Goal: Task Accomplishment & Management: Complete application form

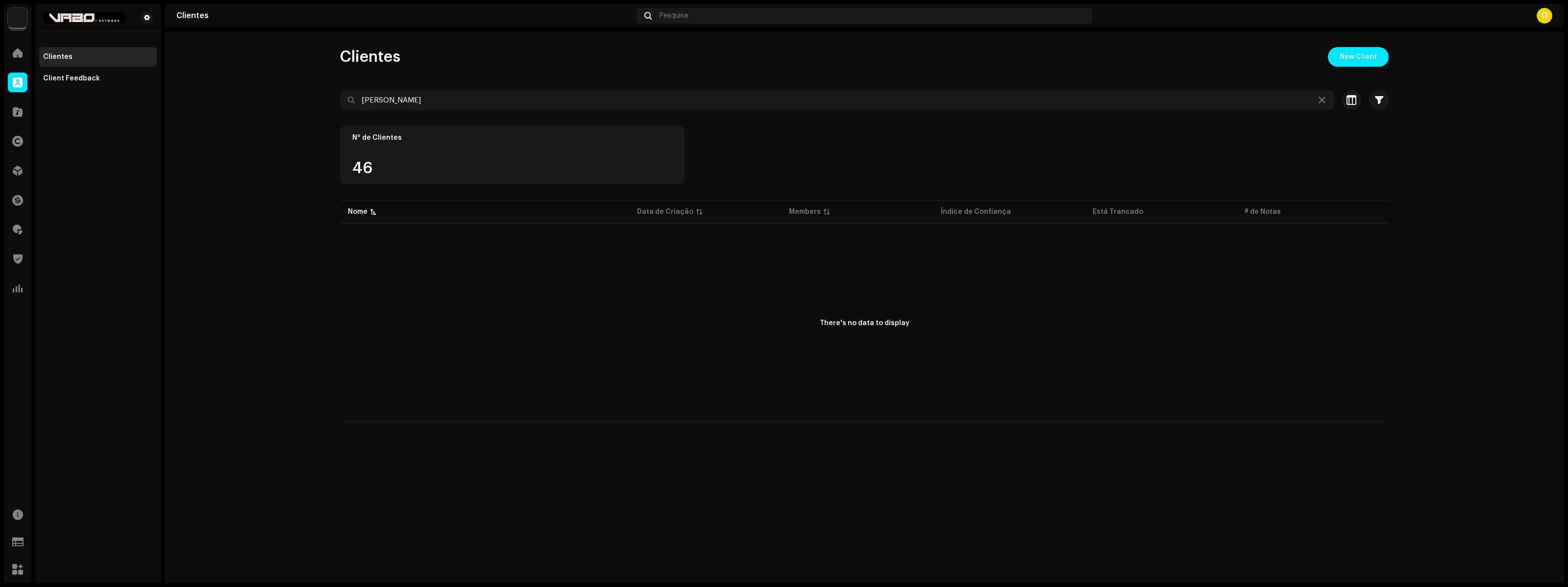
click at [415, 316] on div "There's no data to display" at bounding box center [864, 323] width 1049 height 196
click at [609, 304] on div "There's no data to display" at bounding box center [864, 323] width 1049 height 196
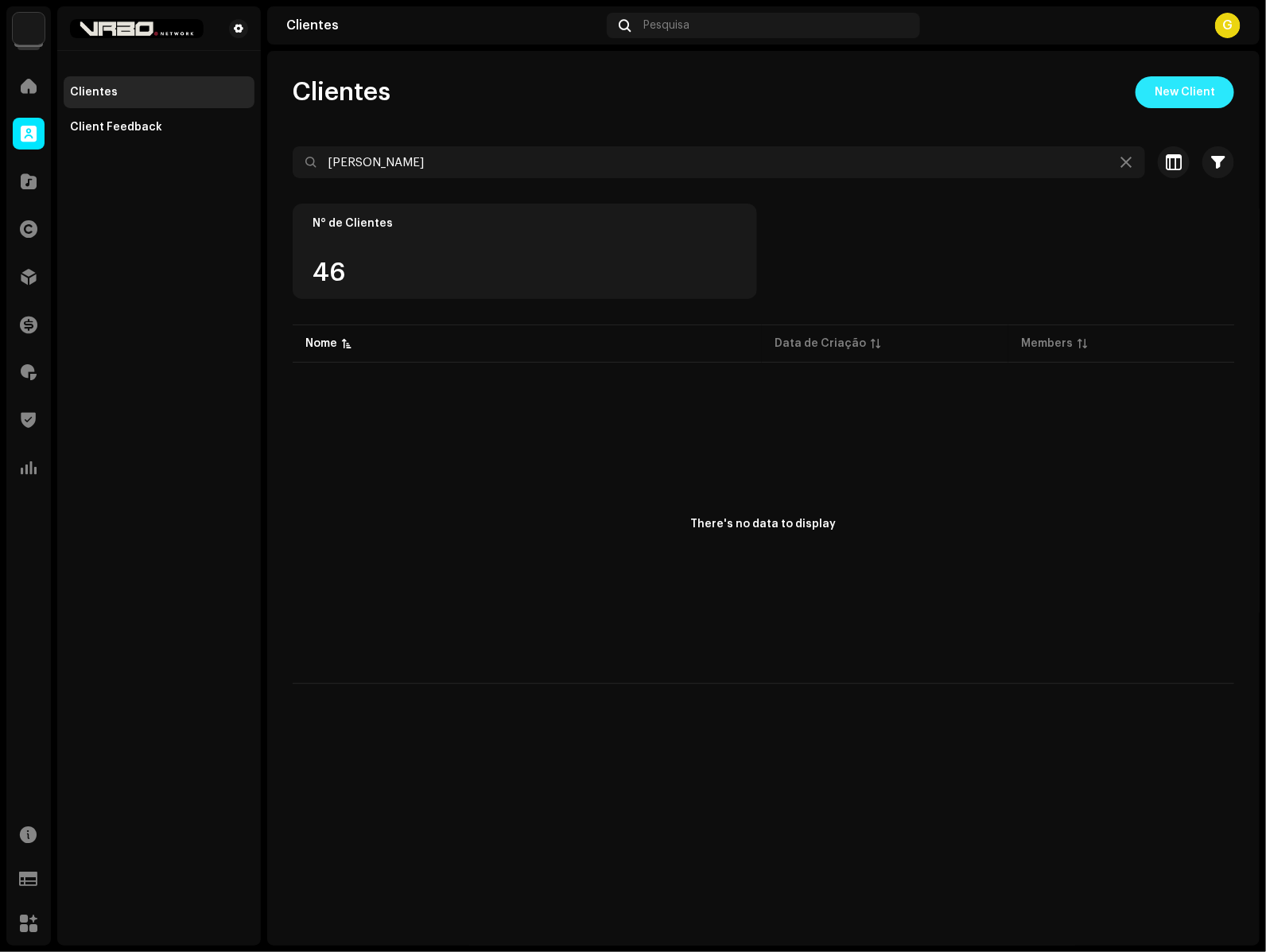
click at [1188, 81] on span "New Client" at bounding box center [1184, 92] width 60 height 32
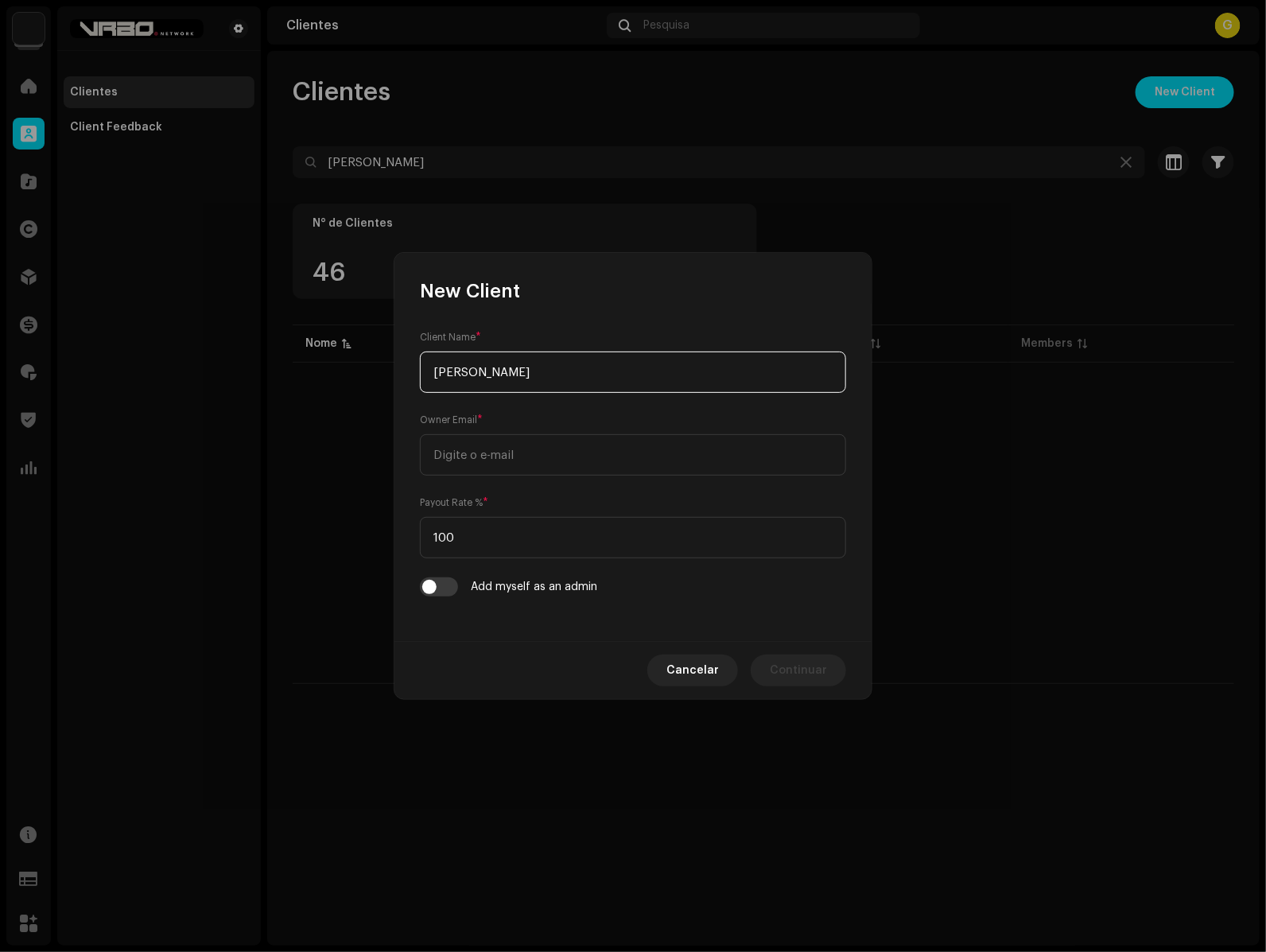
type input "[PERSON_NAME]"
click at [711, 670] on span "Cancelar" at bounding box center [692, 671] width 52 height 32
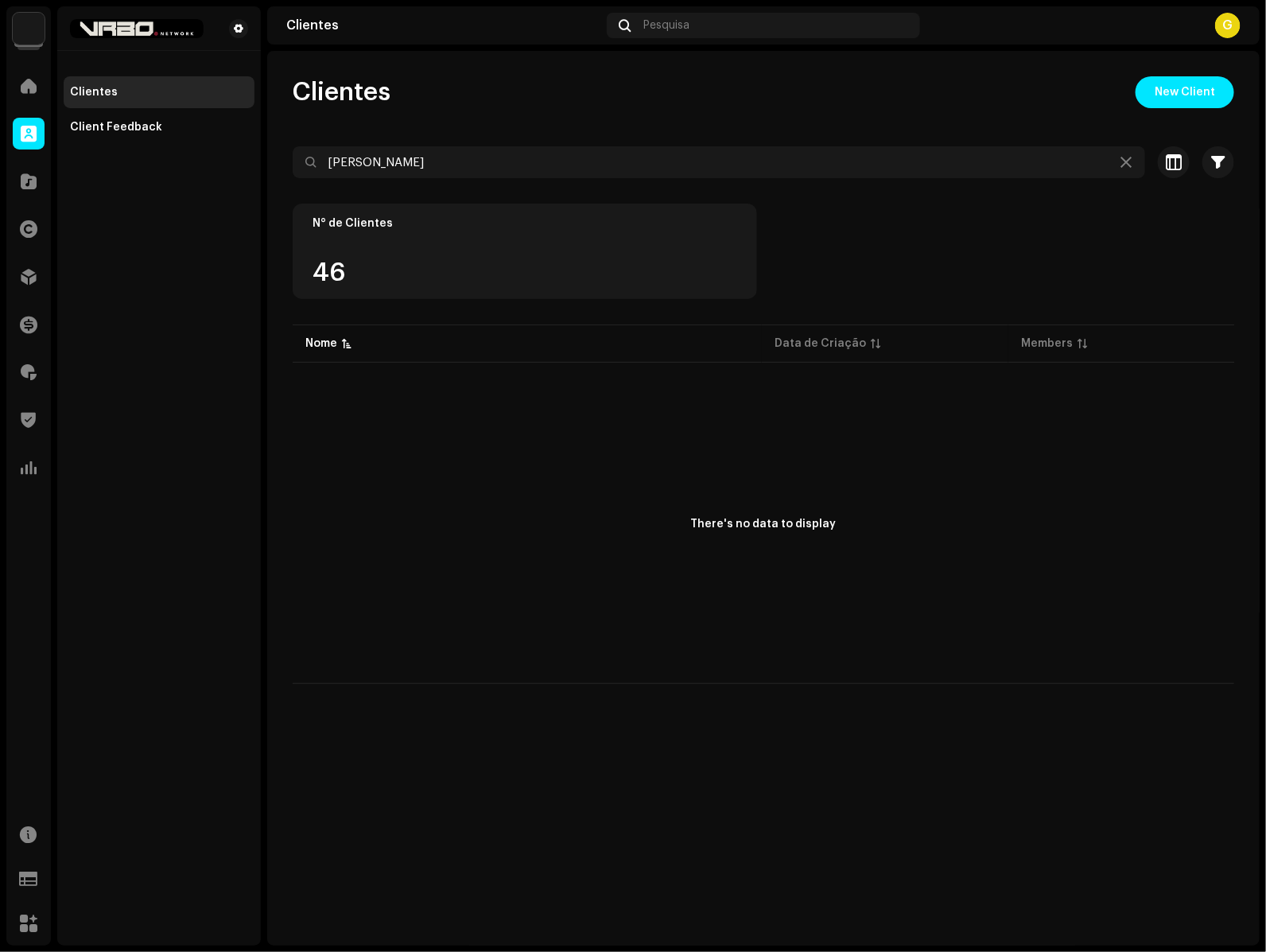
click at [614, 657] on div "There's no data to display" at bounding box center [762, 524] width 941 height 318
click at [181, 29] on img at bounding box center [136, 28] width 133 height 19
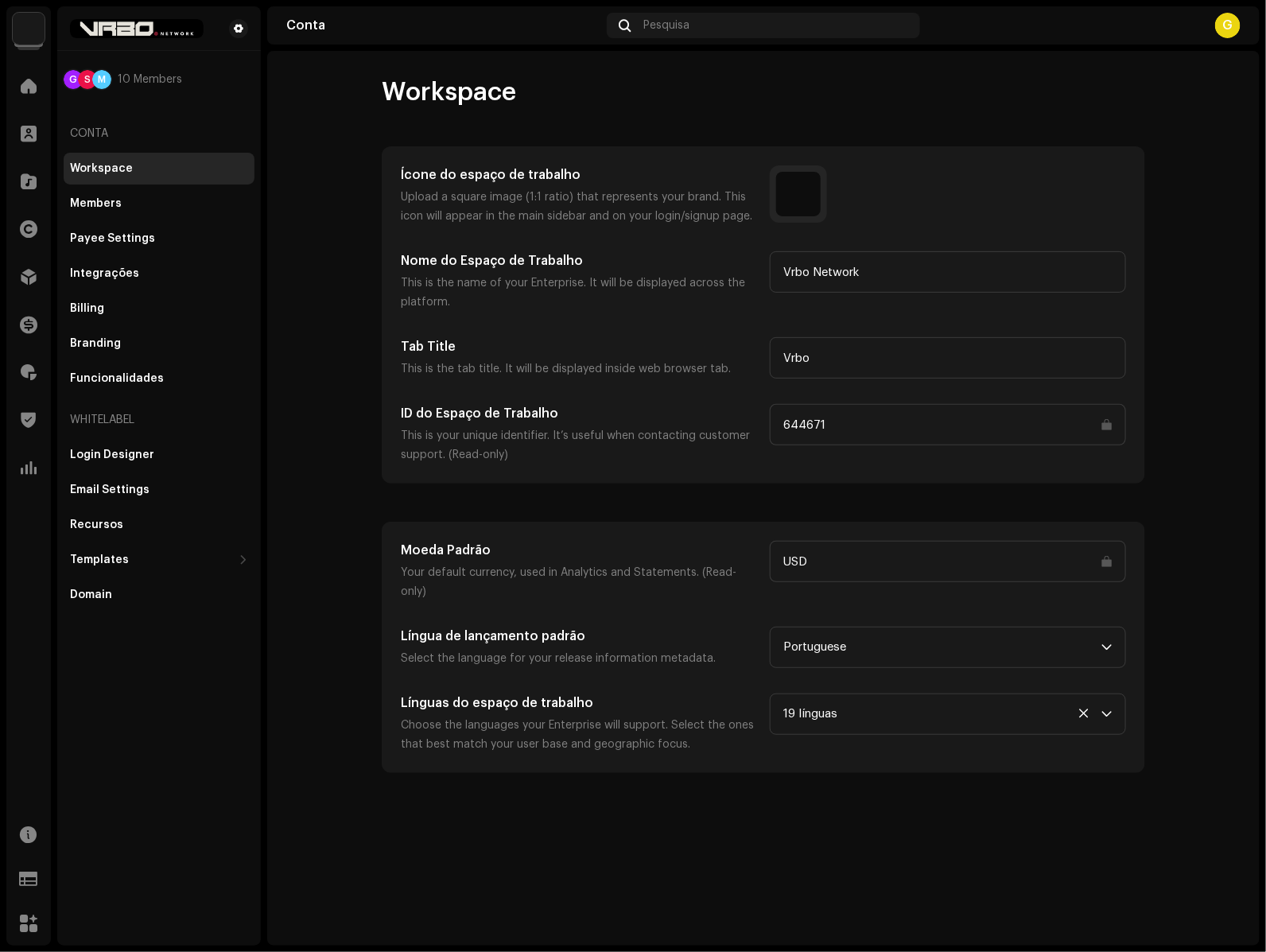
click at [1241, 23] on div "Conta Pesquisa G" at bounding box center [762, 25] width 992 height 39
click at [1229, 24] on div "G" at bounding box center [1227, 26] width 26 height 26
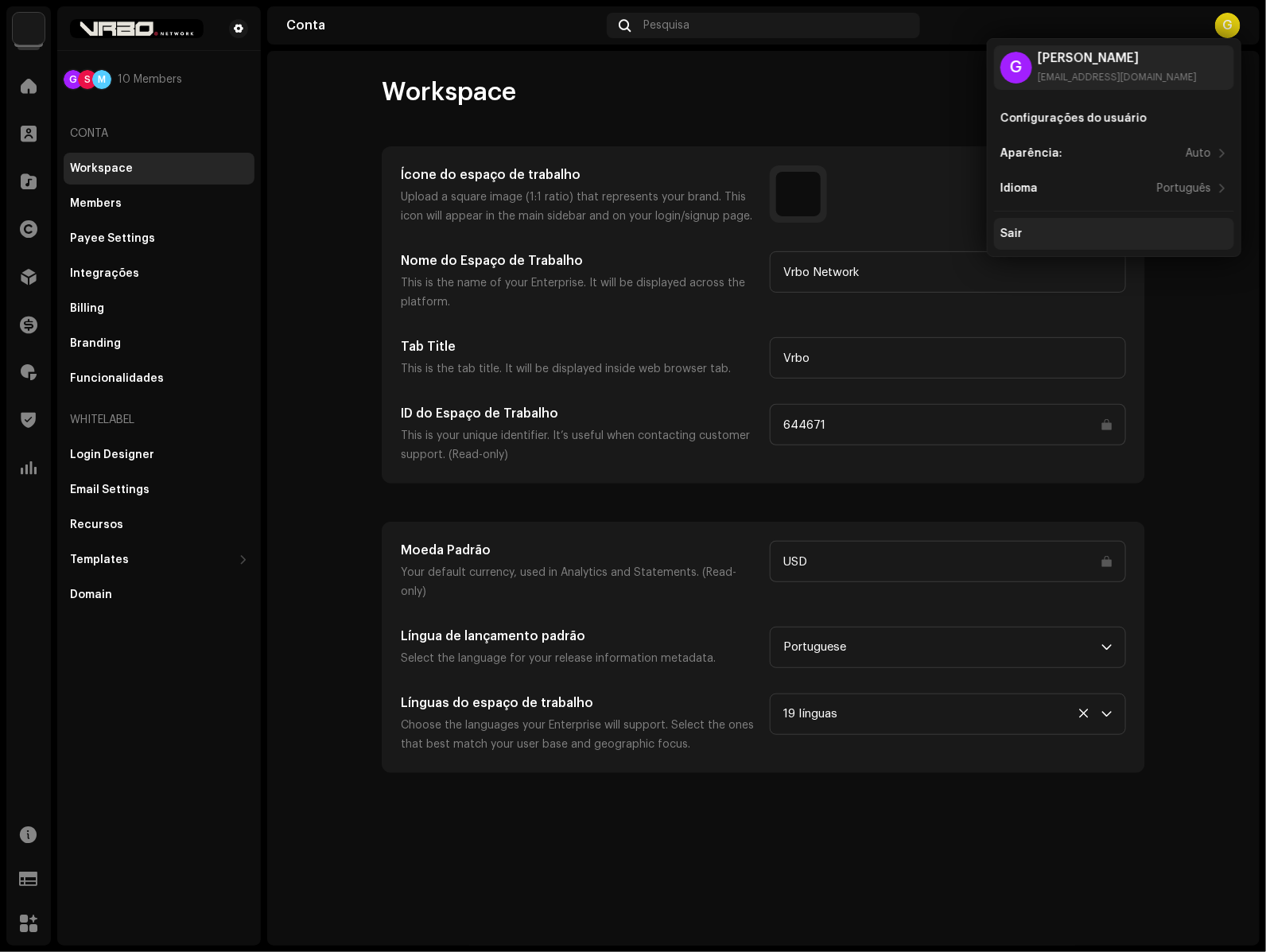
click at [1068, 232] on div "Sair" at bounding box center [1114, 233] width 227 height 13
